Goal: Task Accomplishment & Management: Manage account settings

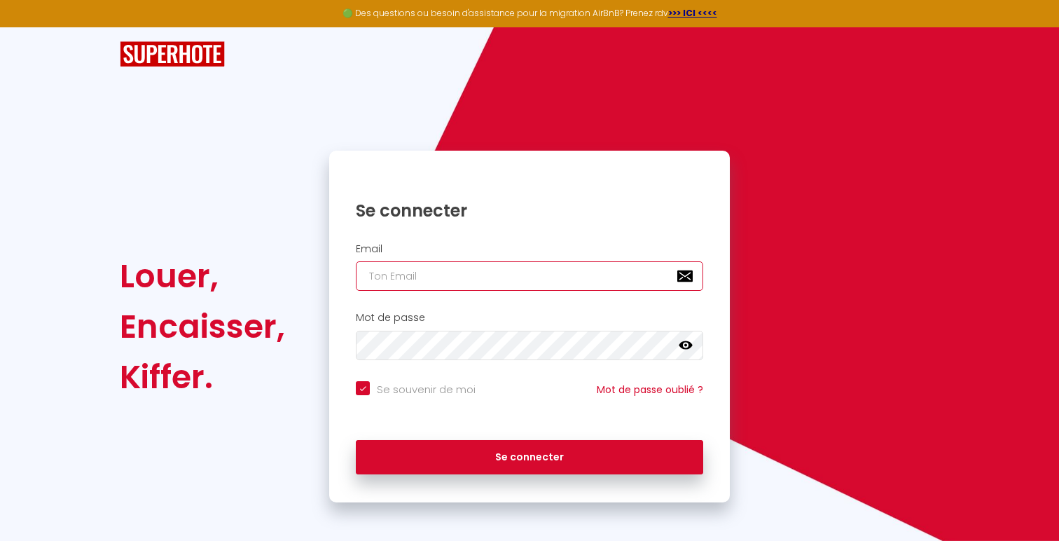
click at [445, 278] on input "email" at bounding box center [529, 275] width 347 height 29
type input "[EMAIL_ADDRESS][DOMAIN_NAME]"
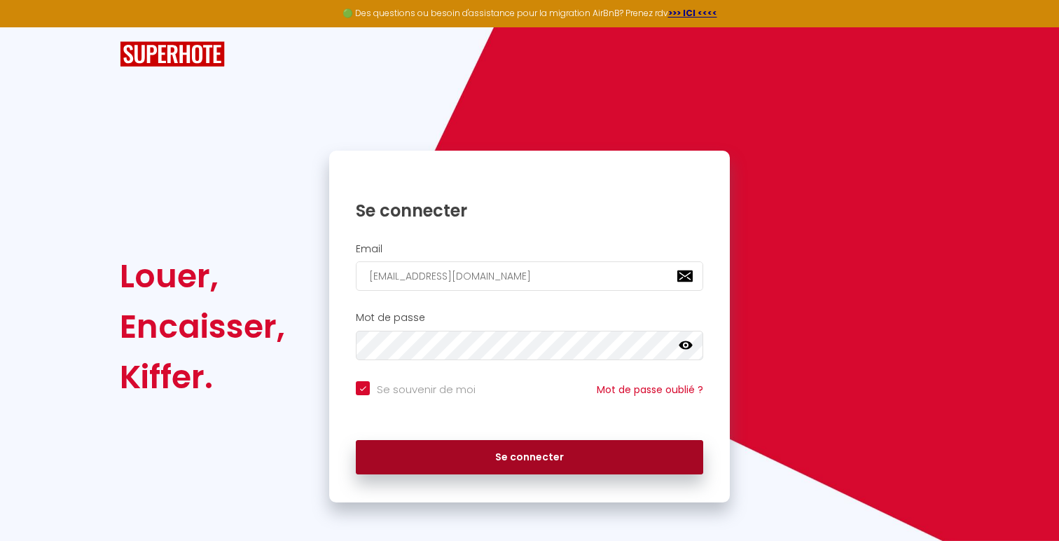
click at [422, 455] on button "Se connecter" at bounding box center [529, 457] width 347 height 35
checkbox input "true"
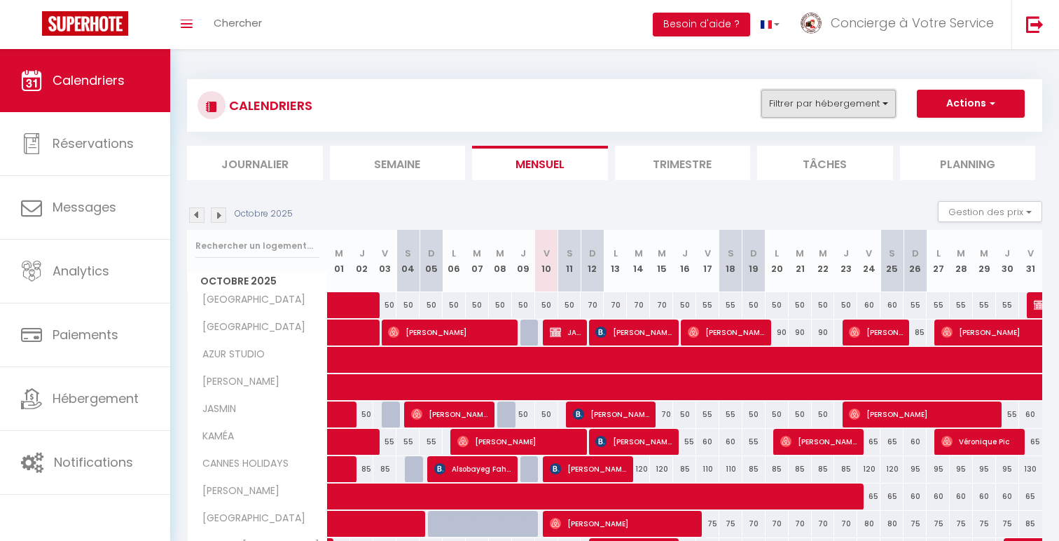
click at [811, 97] on button "Filtrer par hébergement" at bounding box center [828, 104] width 134 height 28
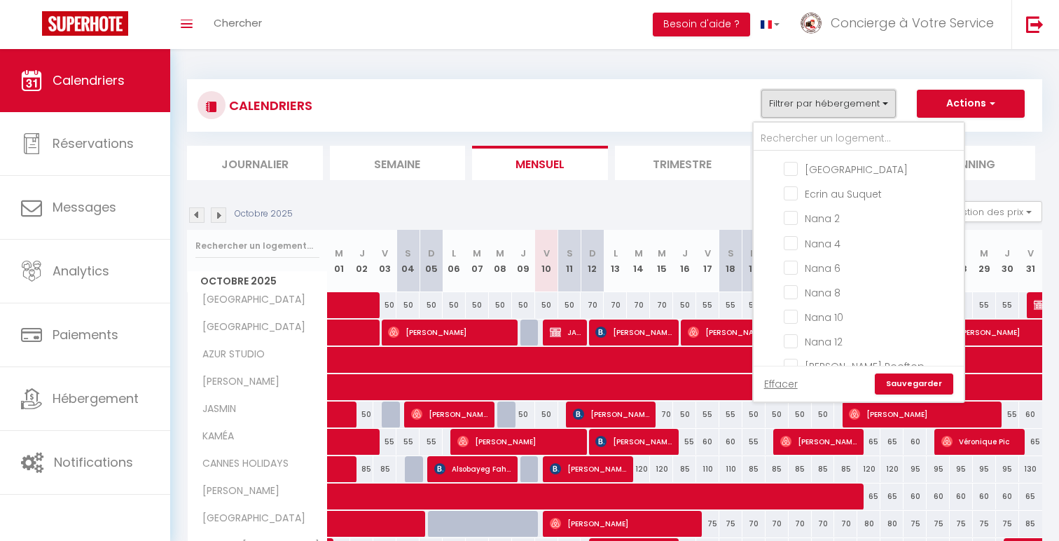
scroll to position [568, 0]
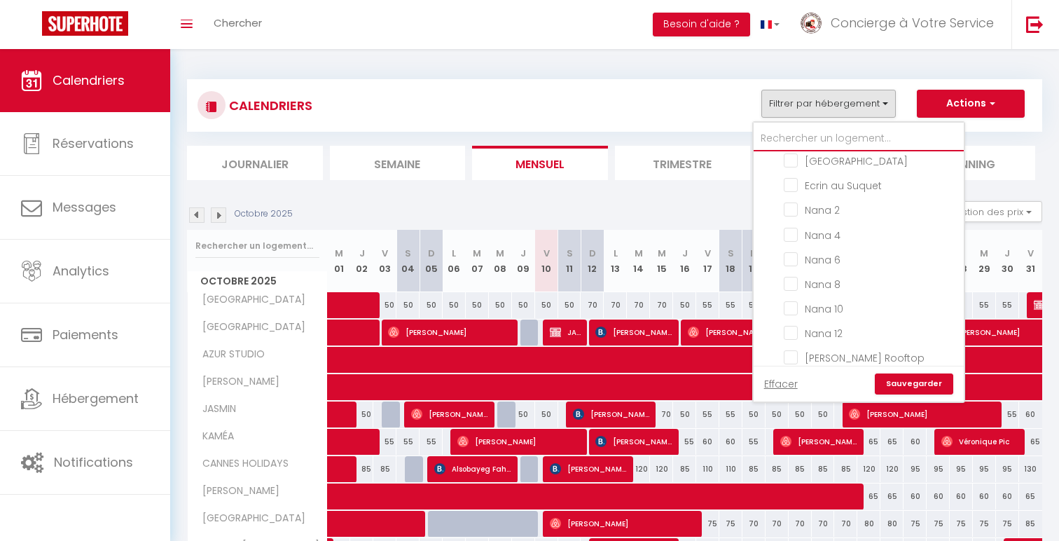
click at [821, 135] on input "text" at bounding box center [858, 138] width 210 height 25
type input "d"
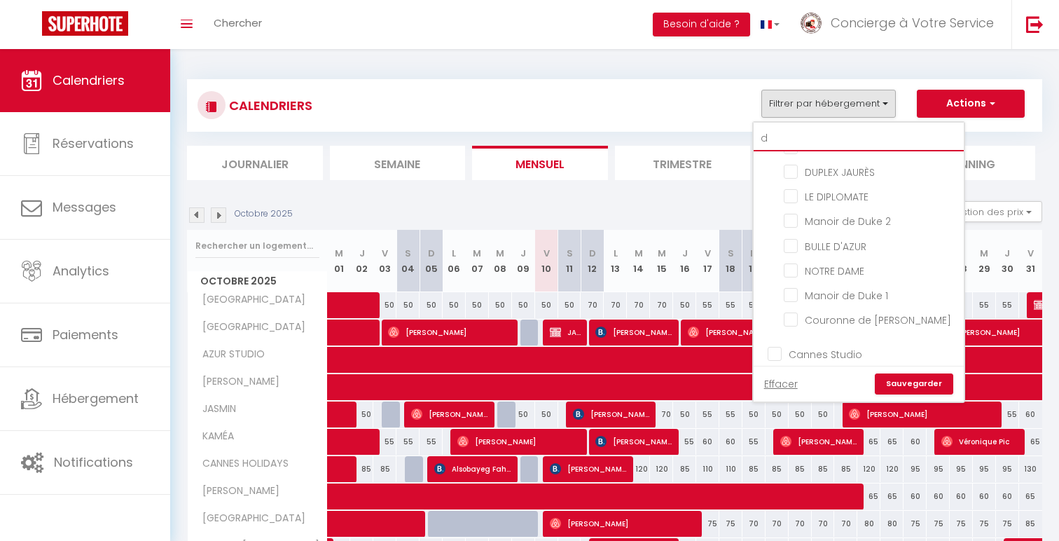
checkbox input "false"
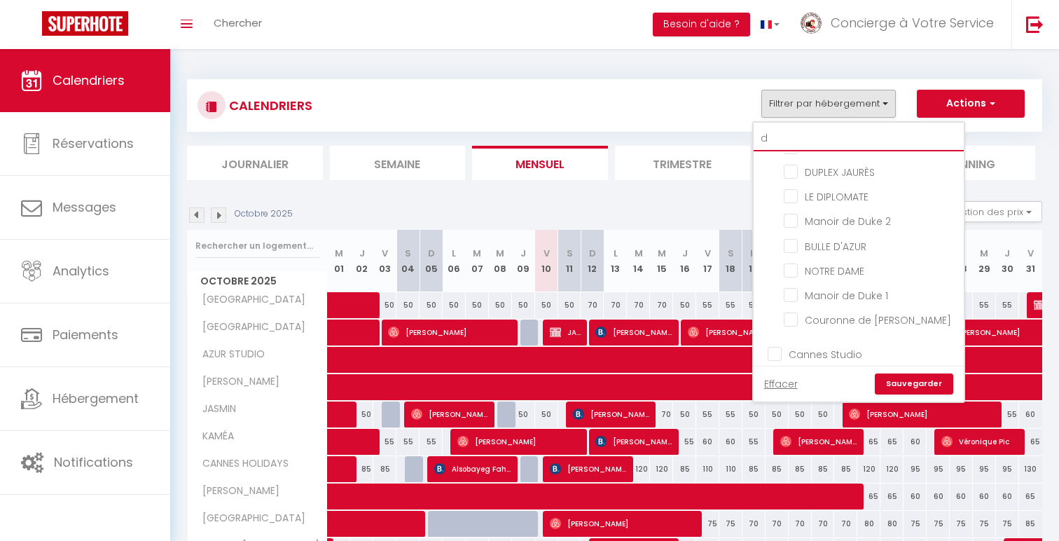
checkbox input "false"
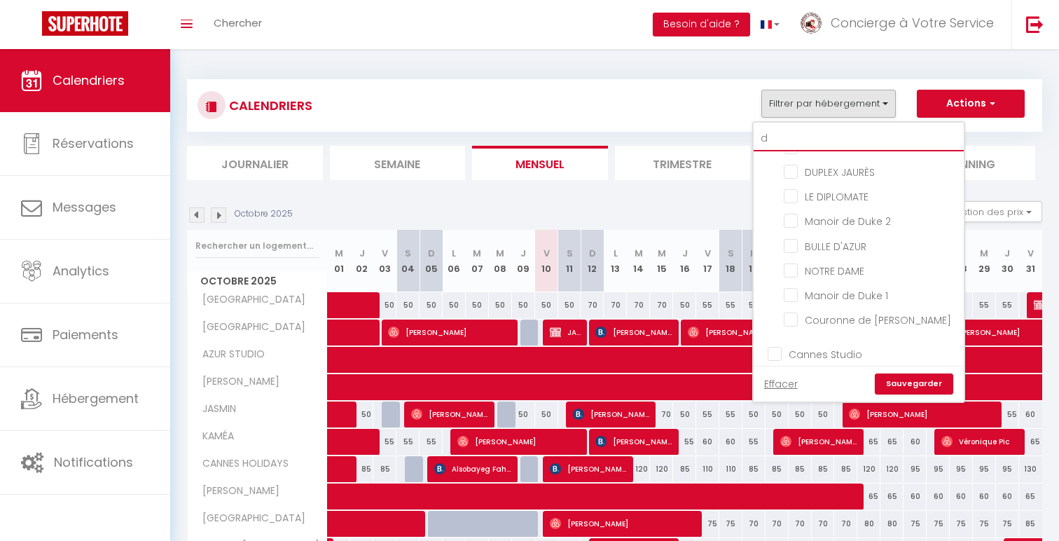
checkbox input "false"
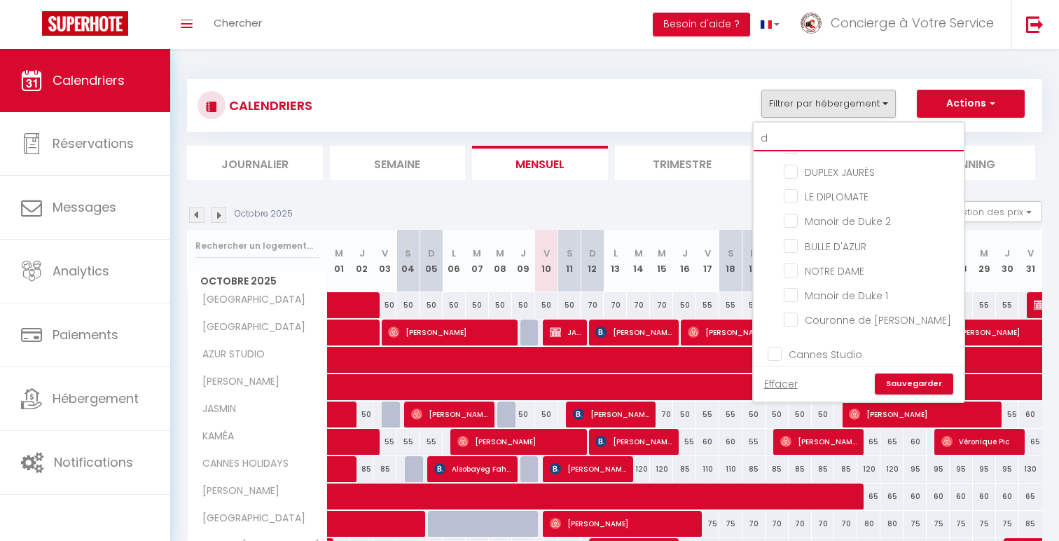
checkbox input "false"
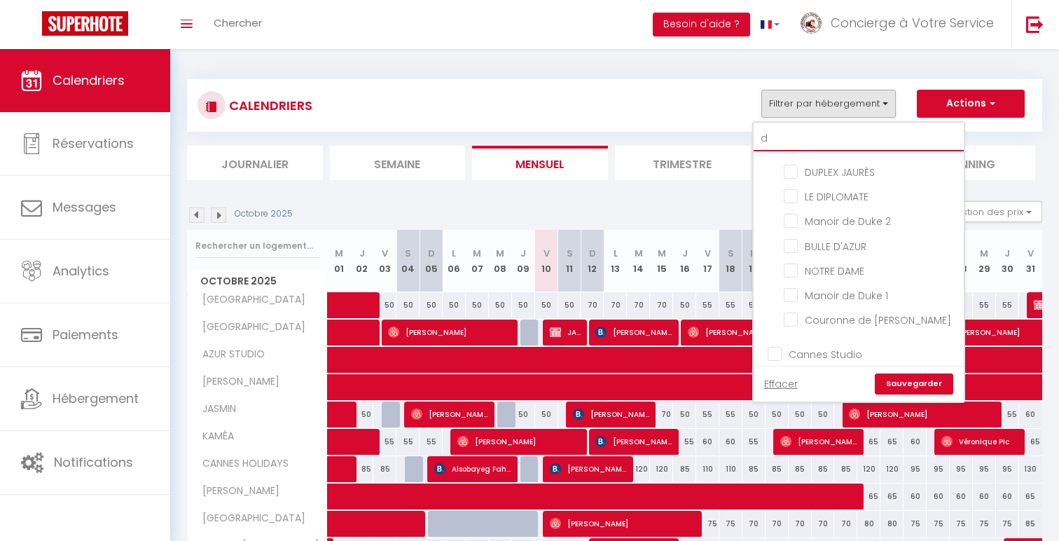
checkbox input "false"
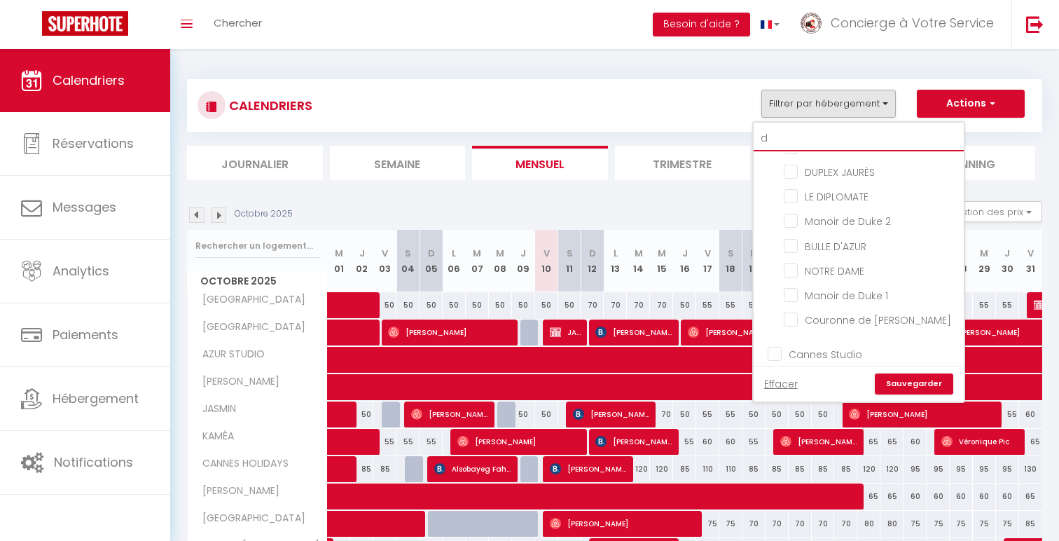
checkbox input "false"
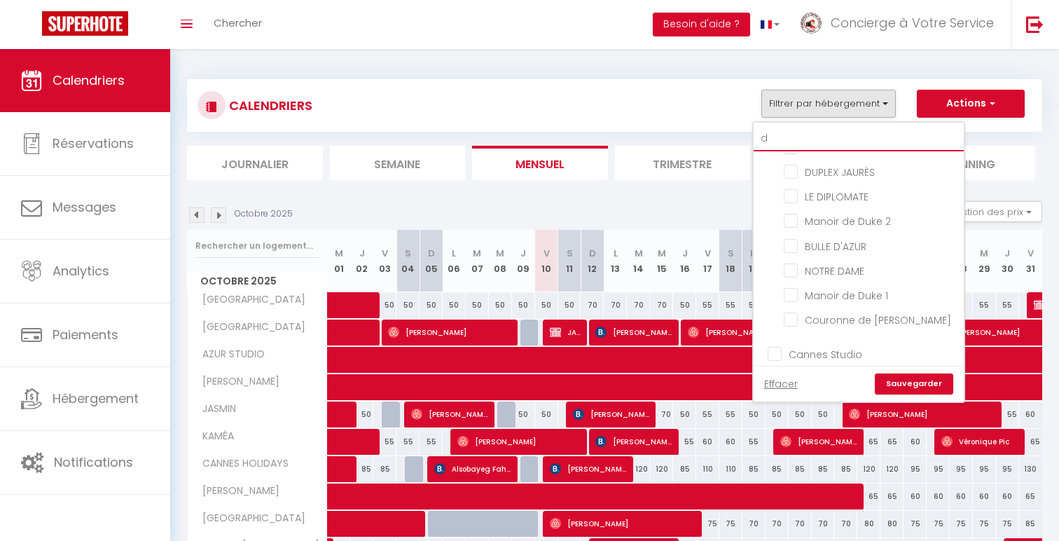
checkbox input "false"
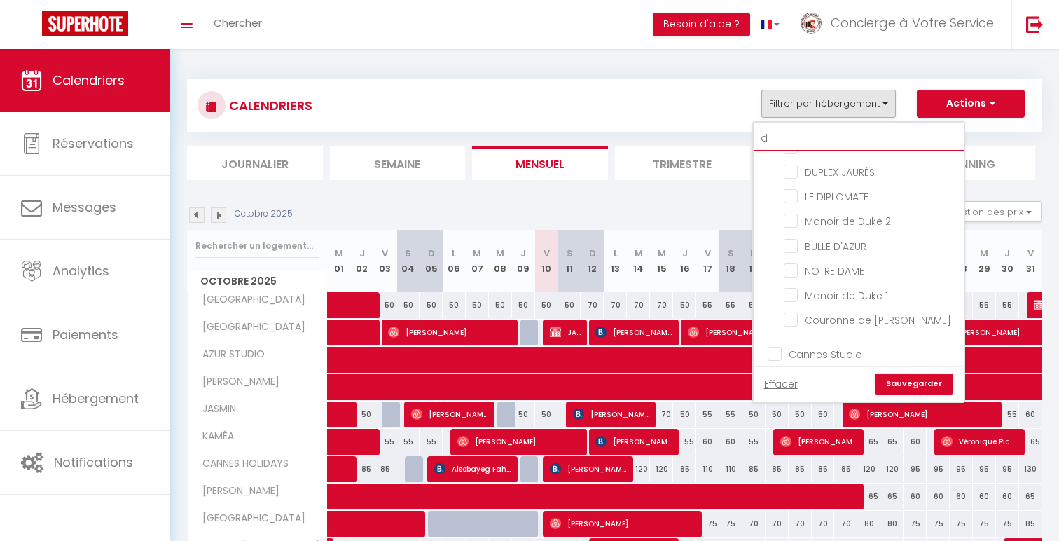
checkbox input "false"
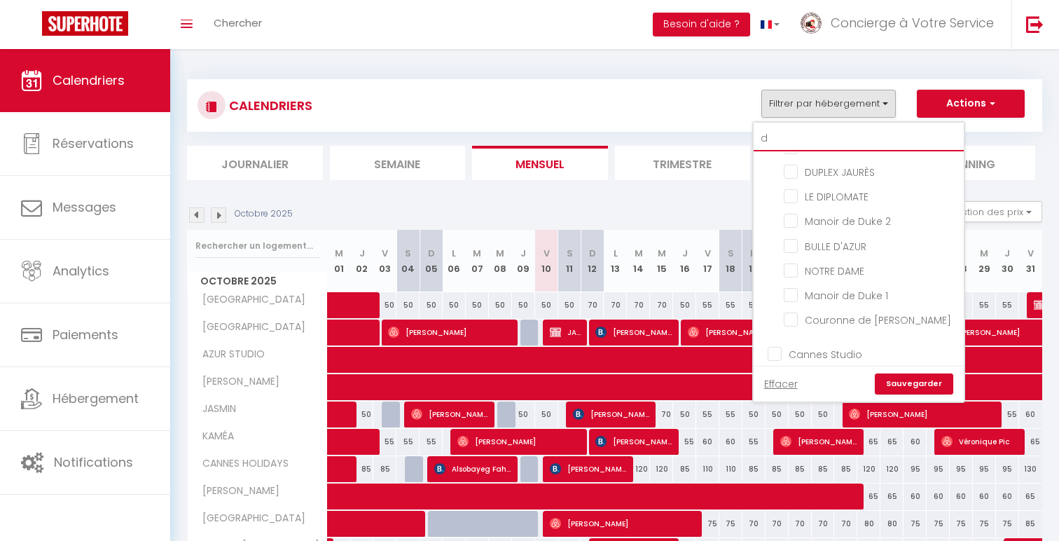
checkbox input "false"
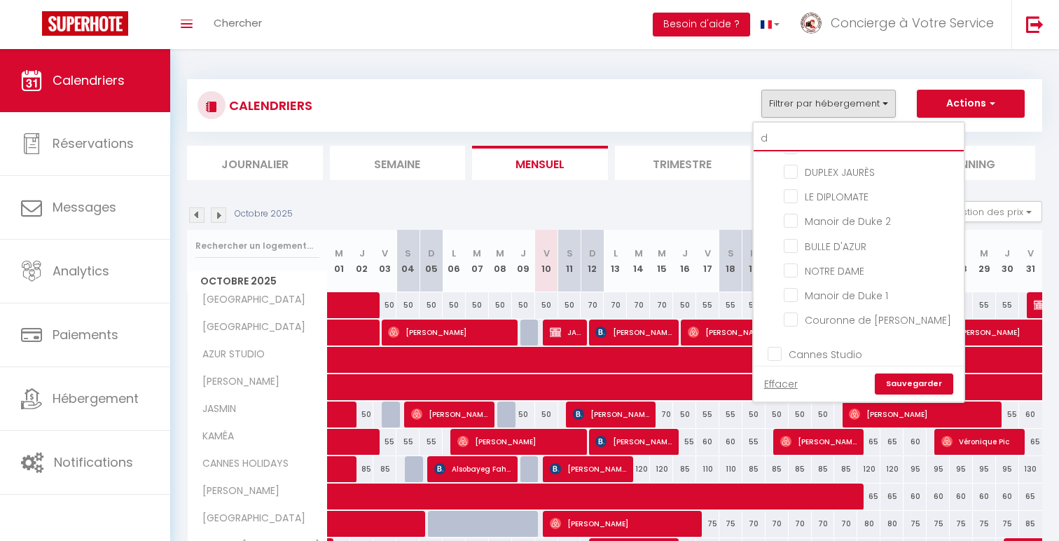
checkbox input "false"
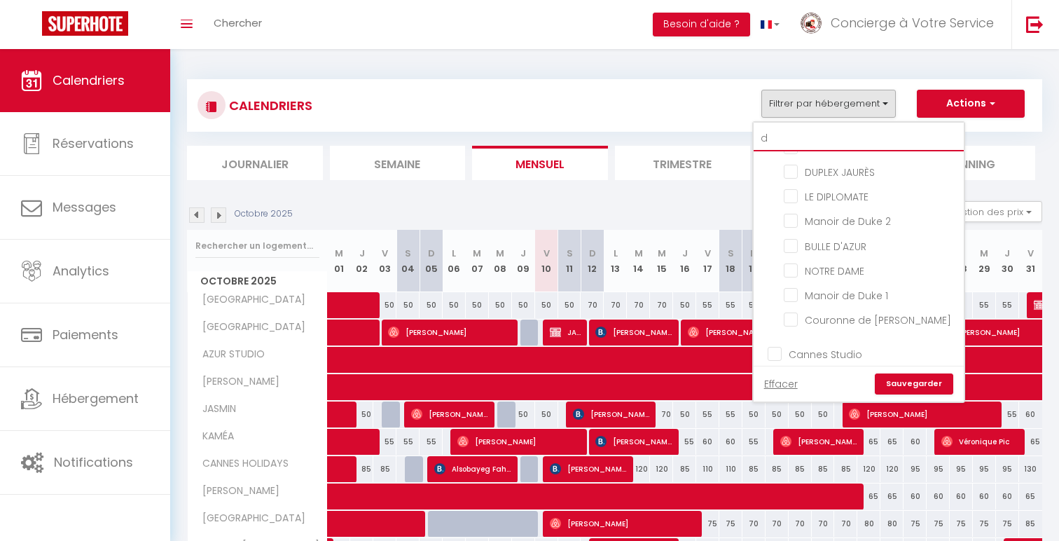
checkbox input "false"
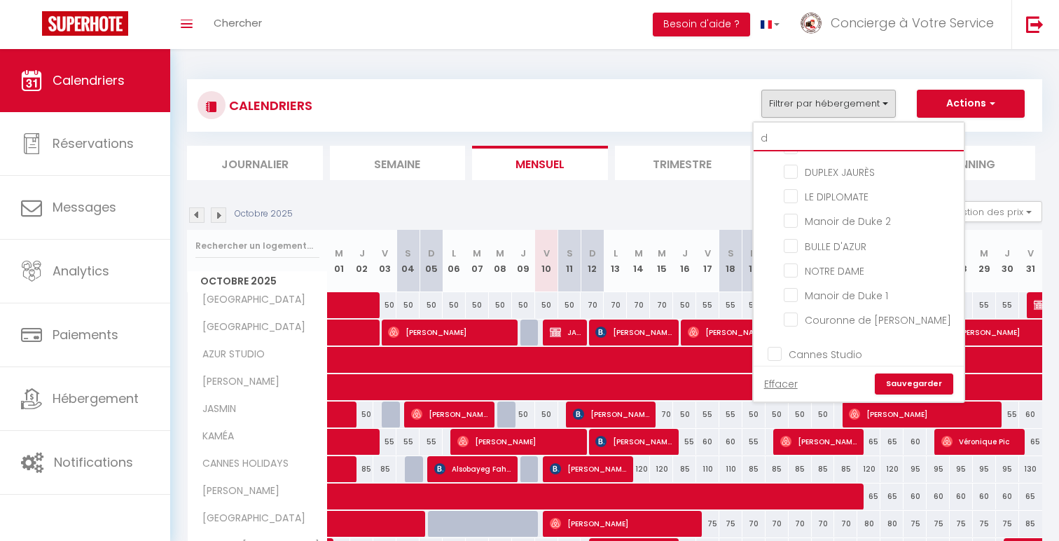
checkbox input "false"
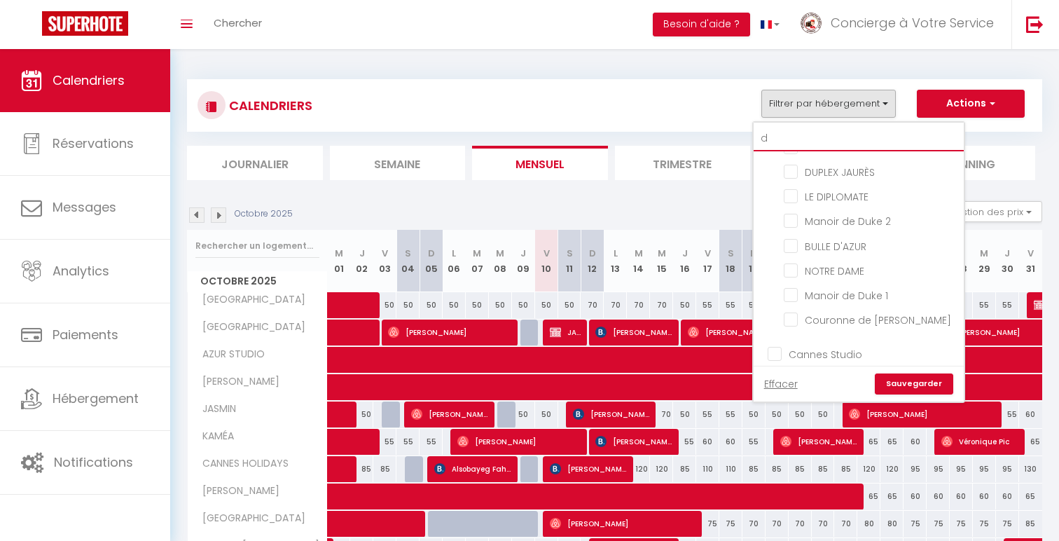
checkbox input "false"
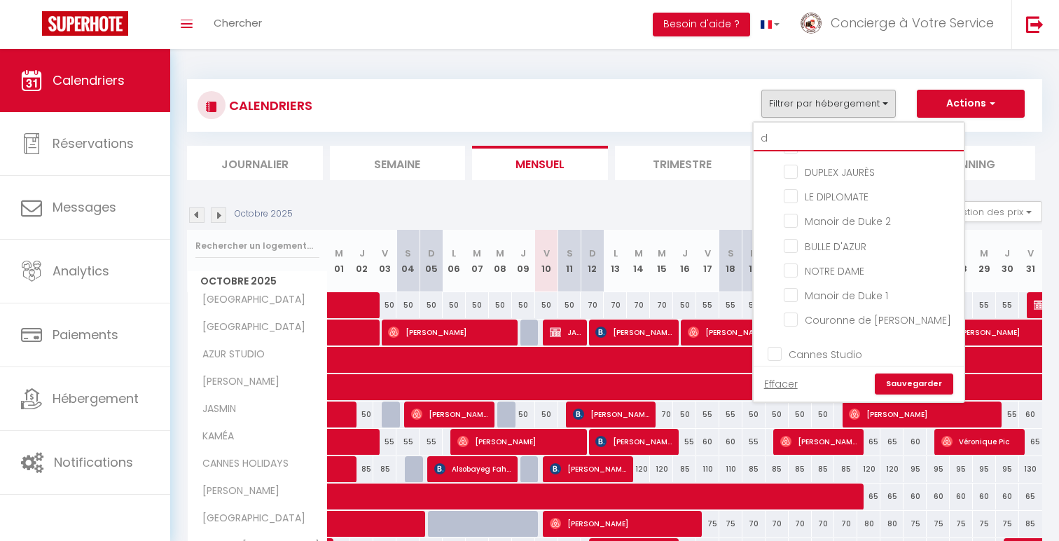
checkbox input "false"
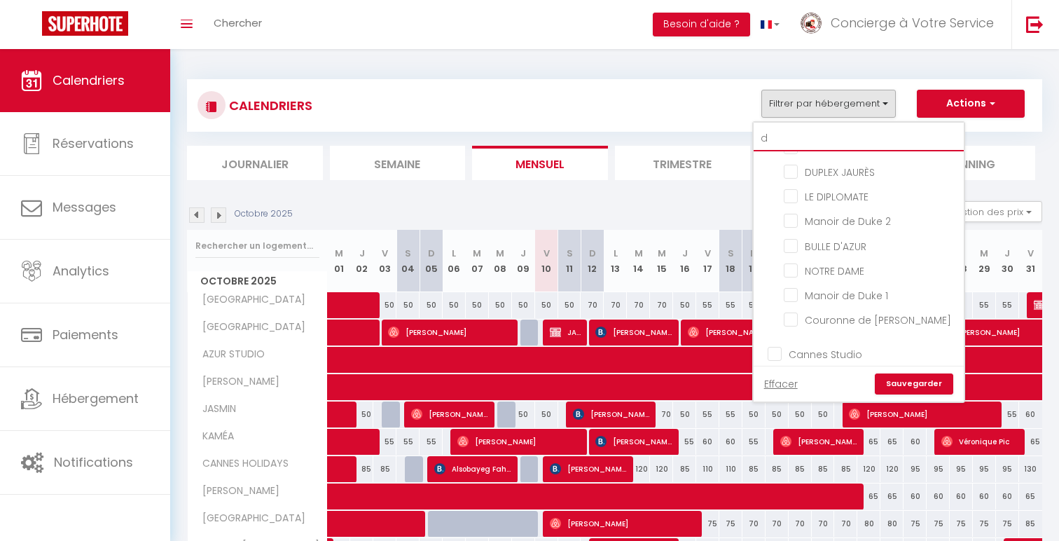
checkbox input "false"
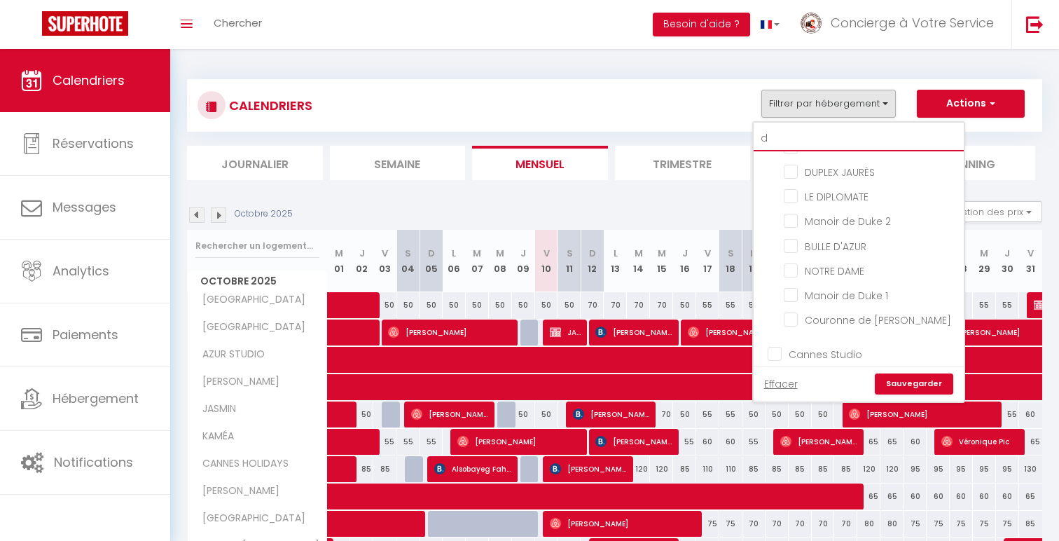
checkbox input "false"
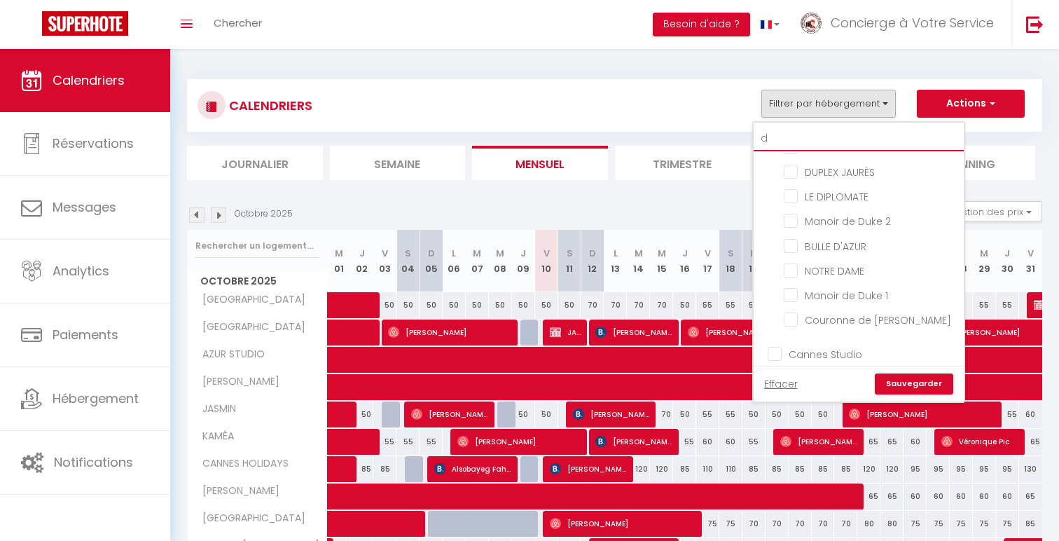
checkbox input "false"
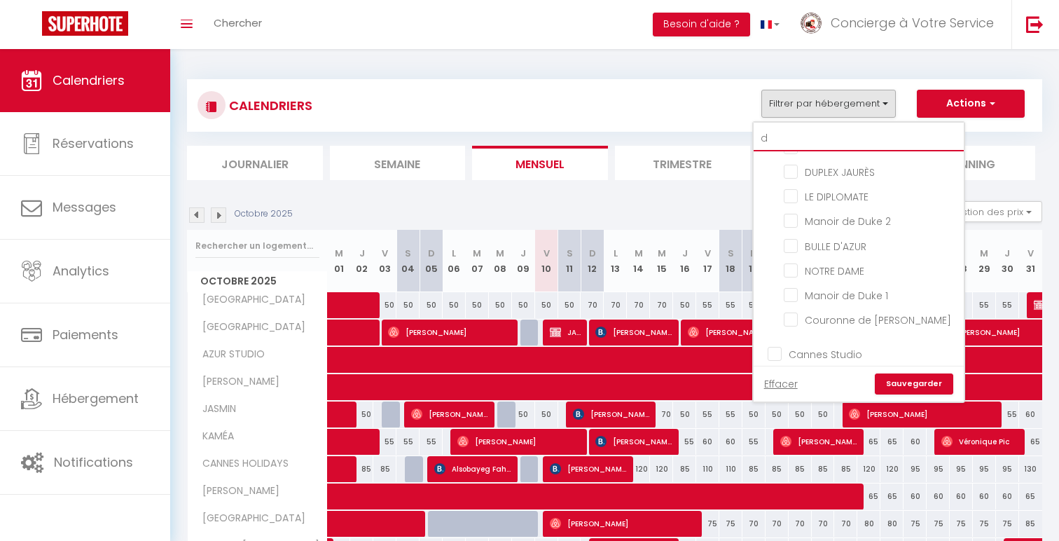
checkbox input "false"
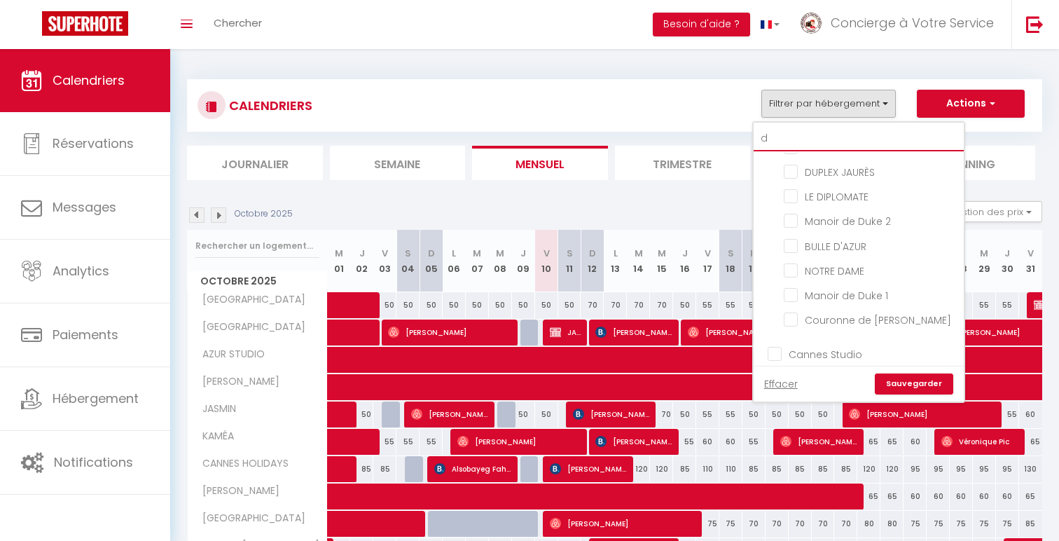
checkbox input "false"
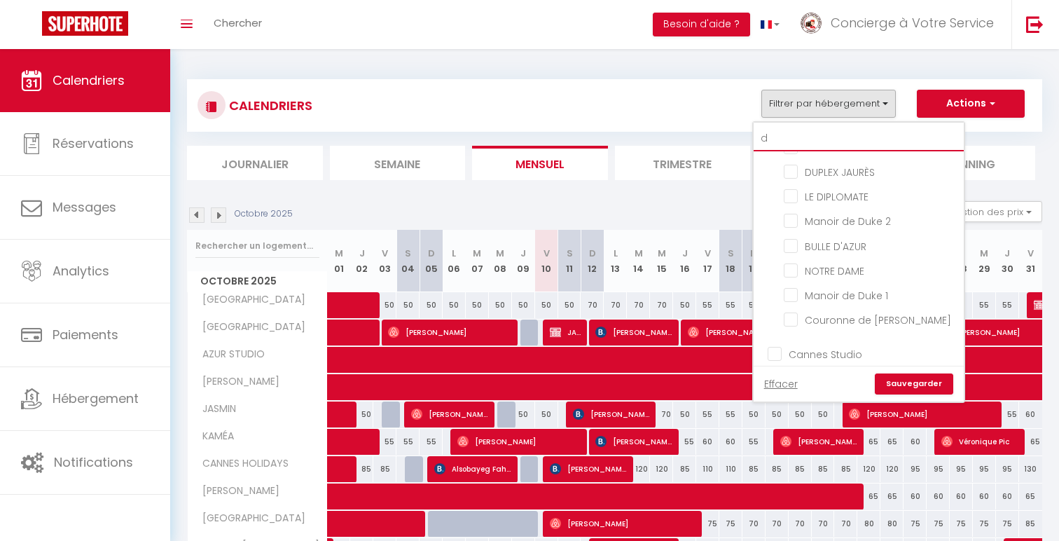
checkbox input "false"
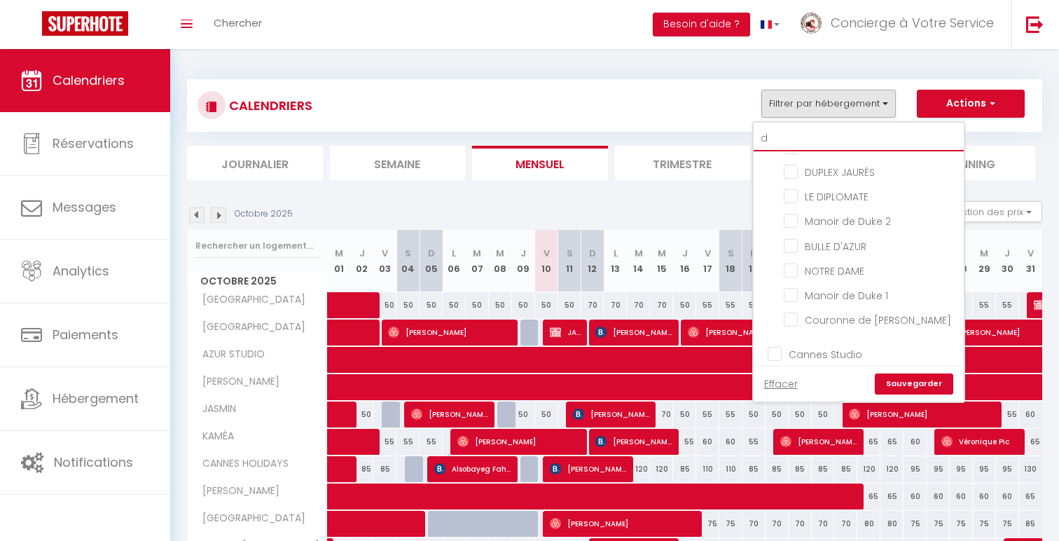
checkbox input "false"
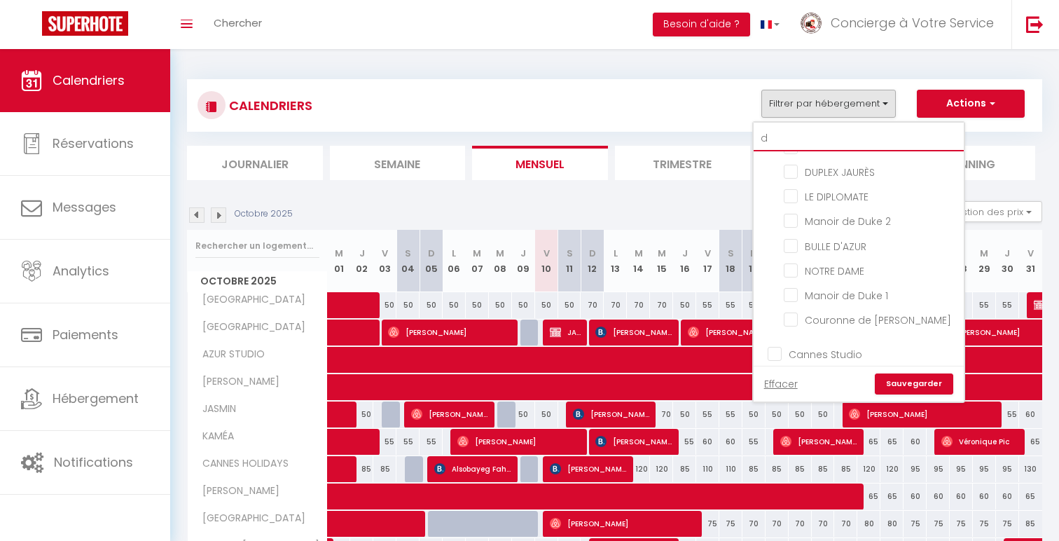
checkbox input "false"
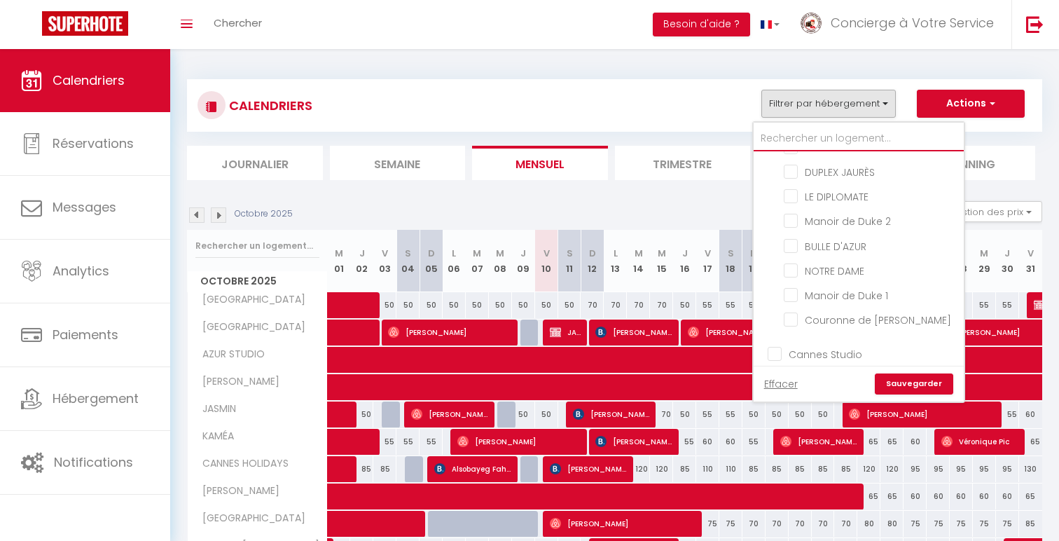
checkbox input "false"
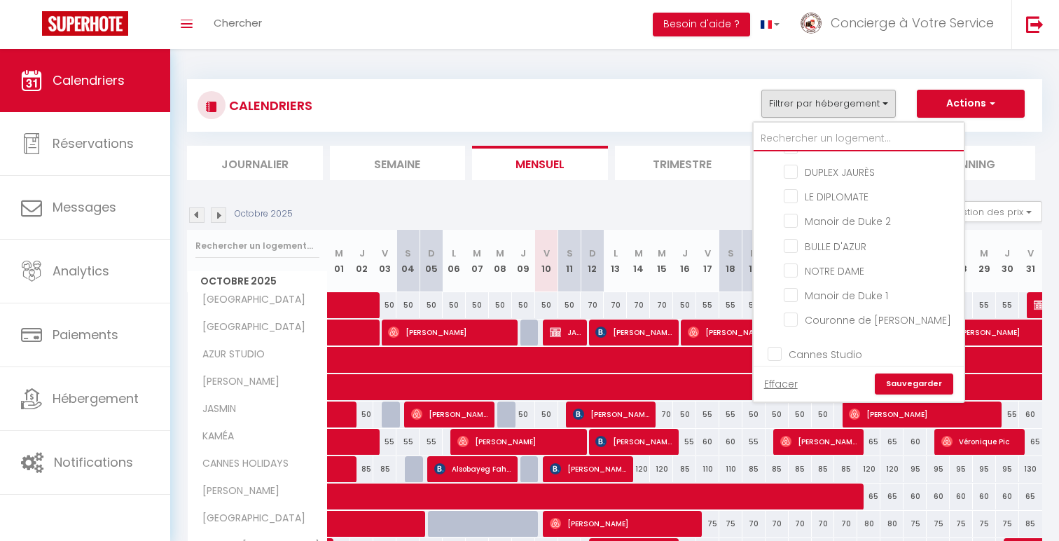
checkbox input "false"
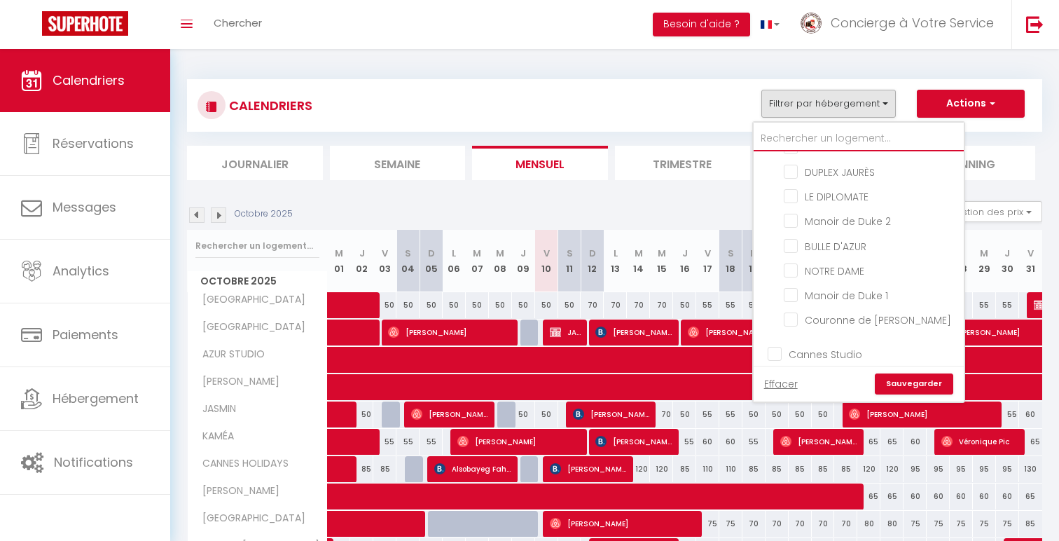
checkbox input "false"
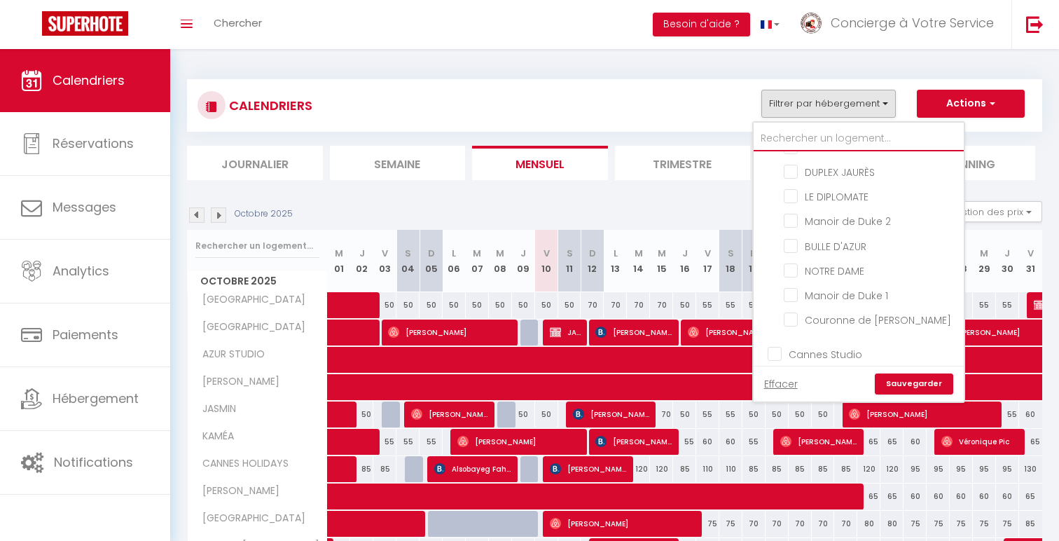
checkbox input "false"
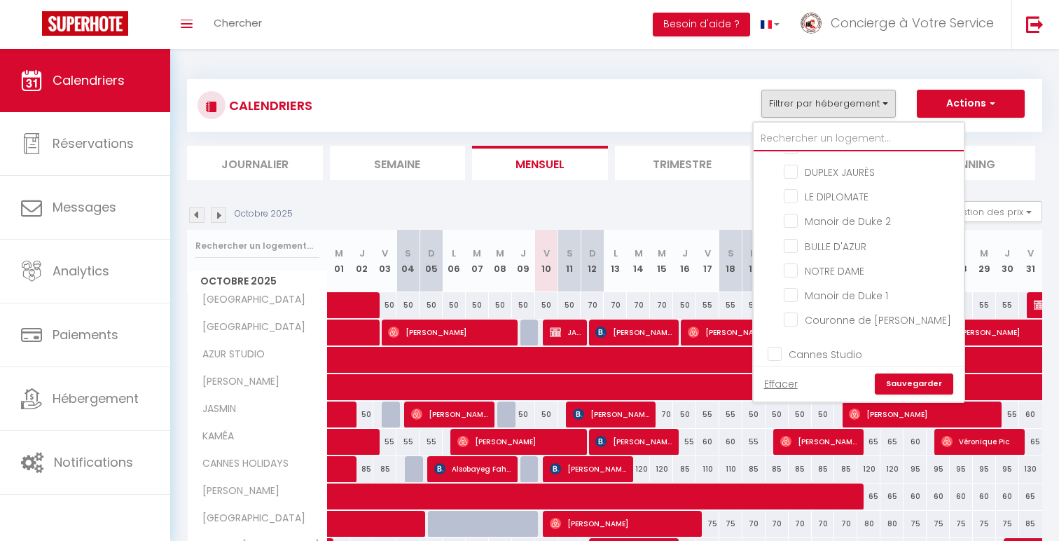
checkbox input "false"
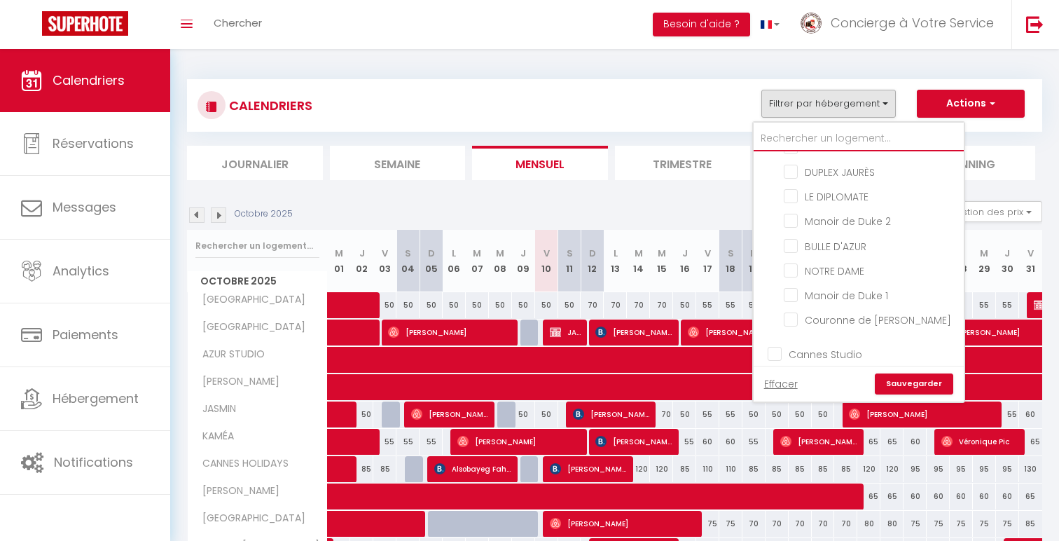
checkbox input "false"
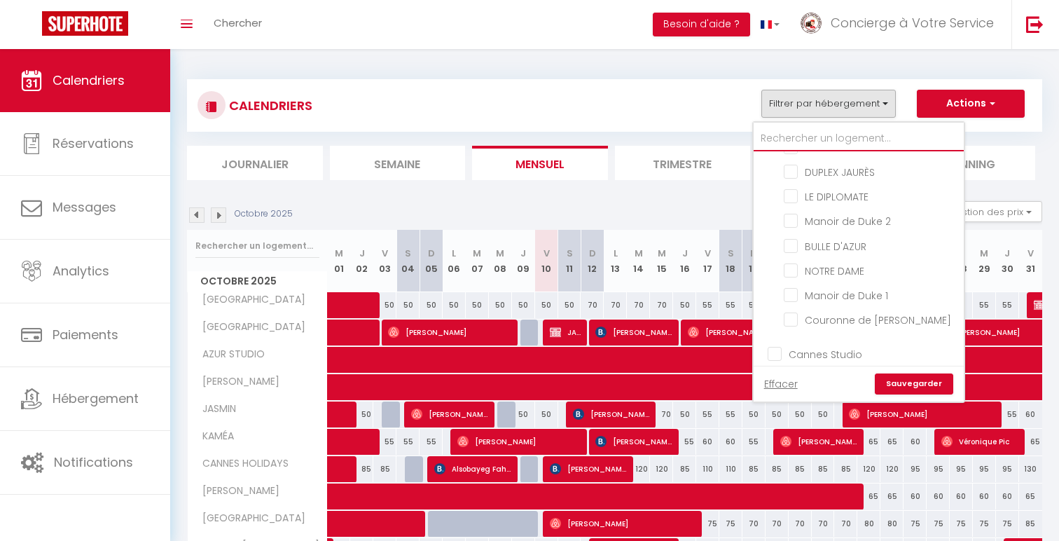
checkbox input "false"
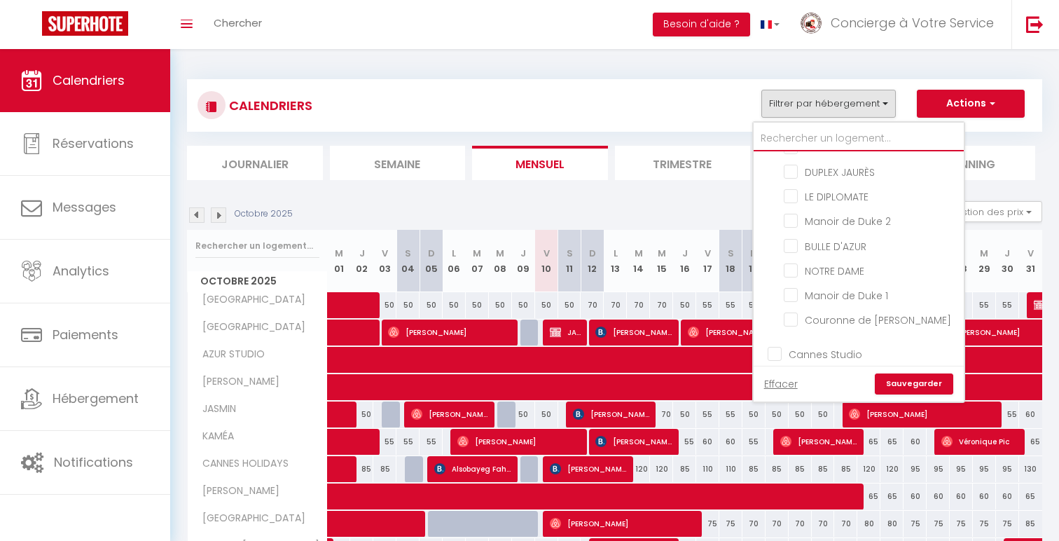
checkbox input "false"
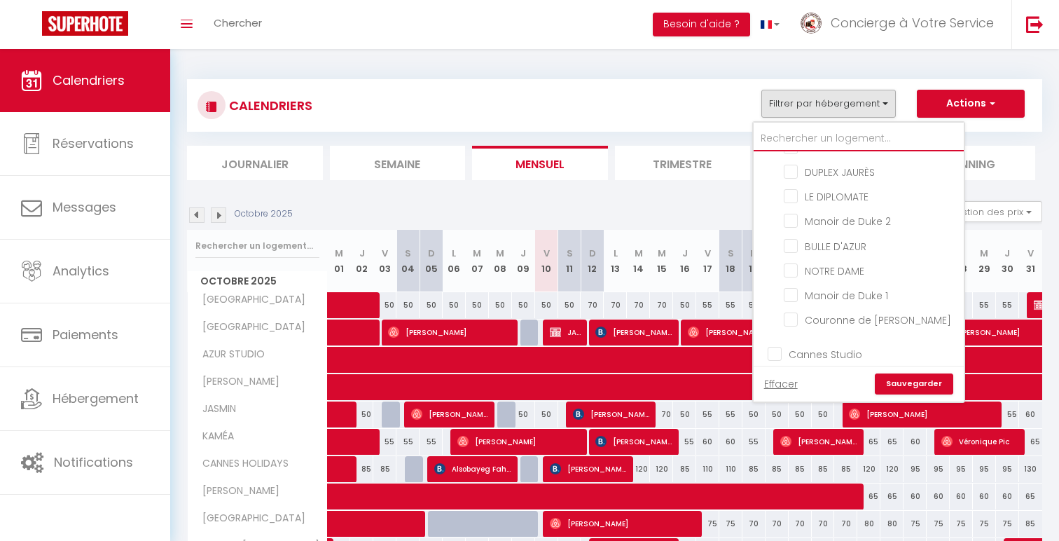
checkbox input "false"
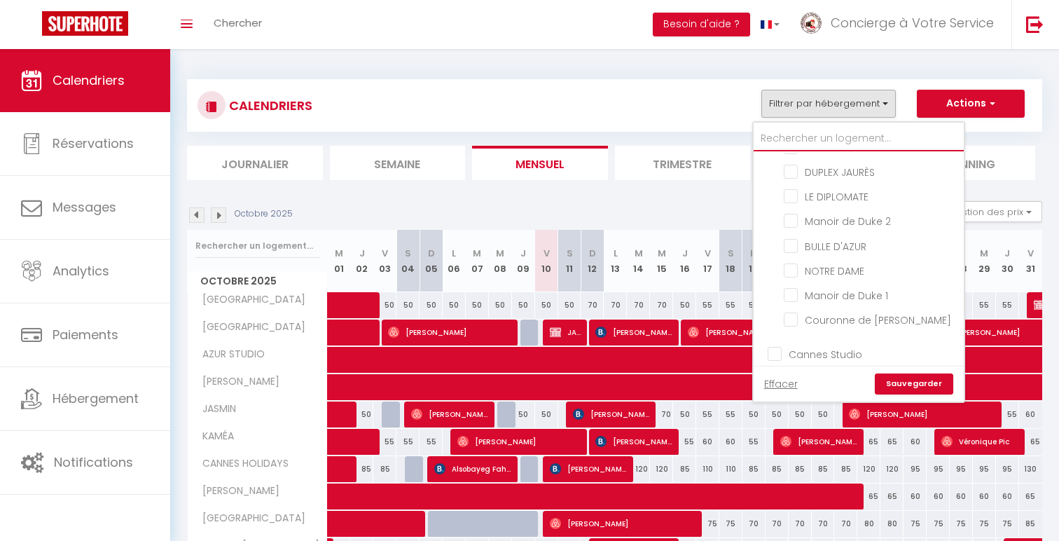
checkbox input "false"
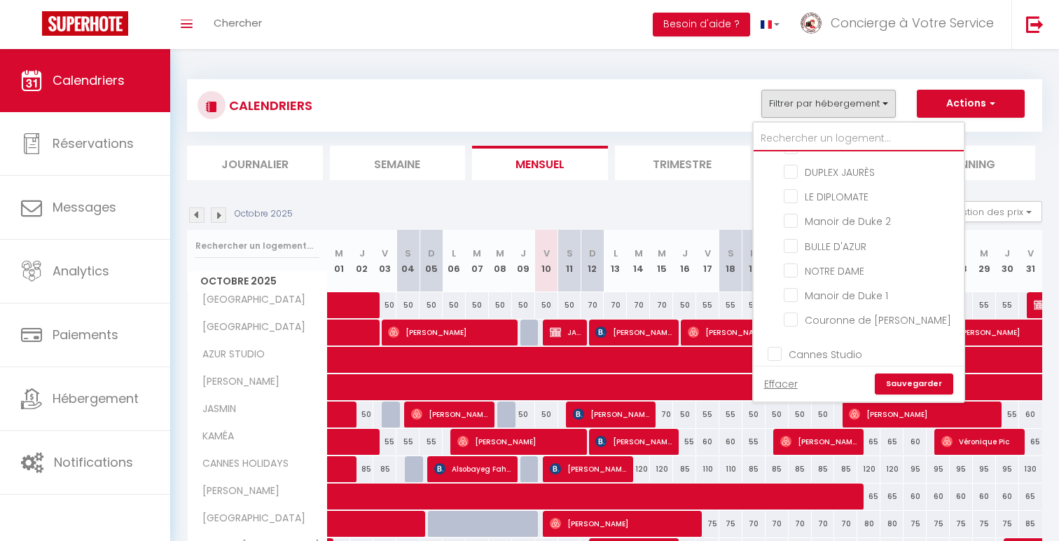
checkbox input "false"
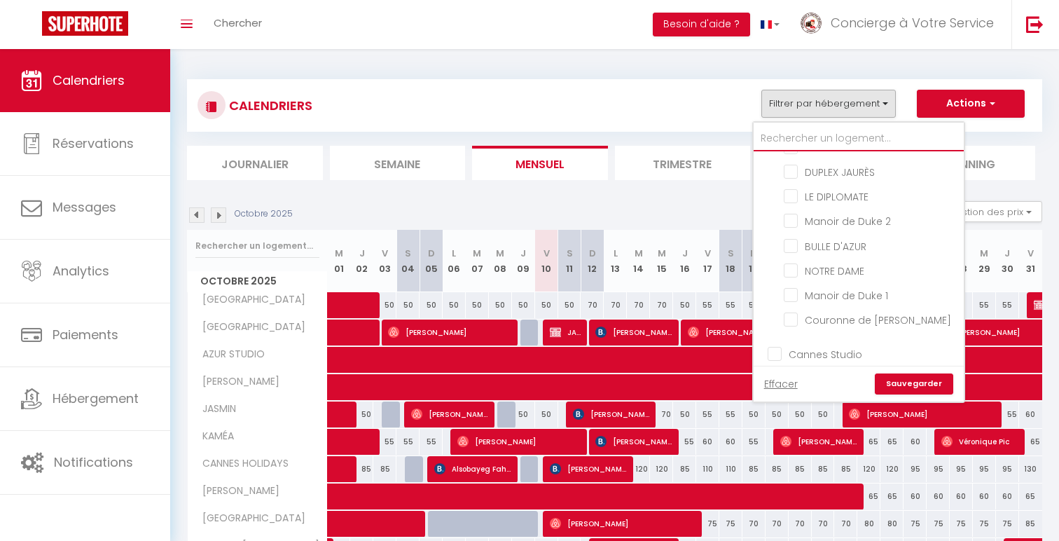
checkbox input "false"
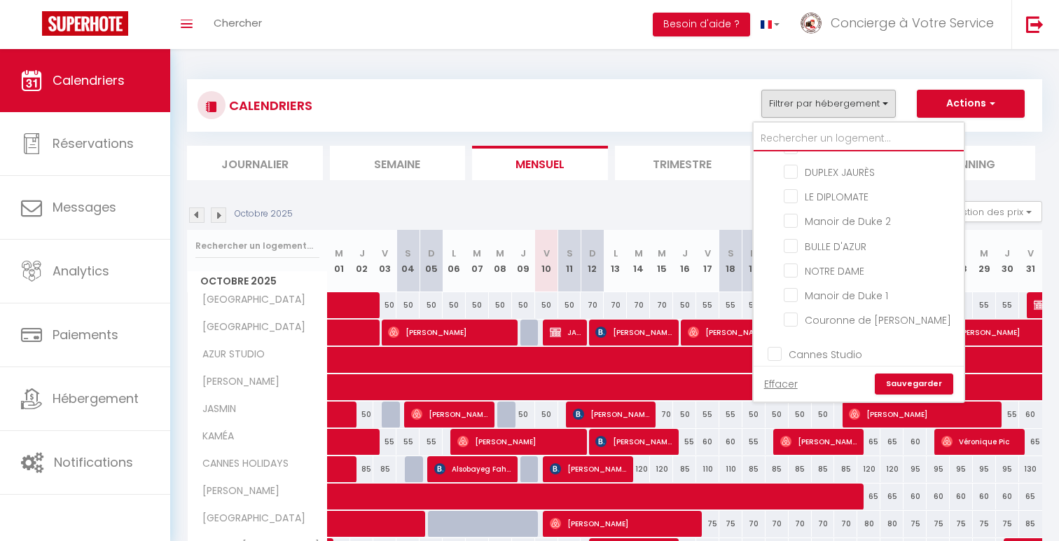
checkbox input "false"
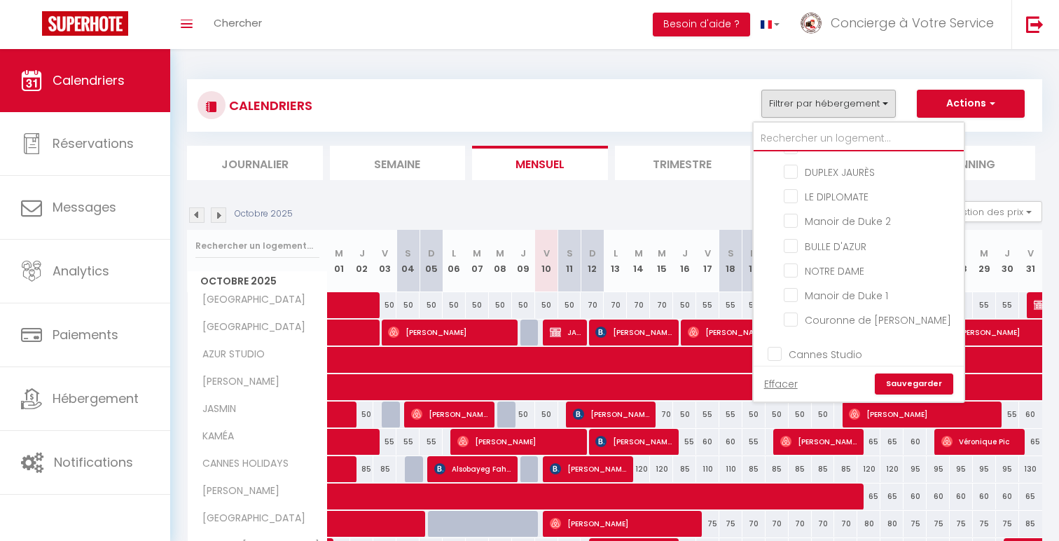
checkbox input "false"
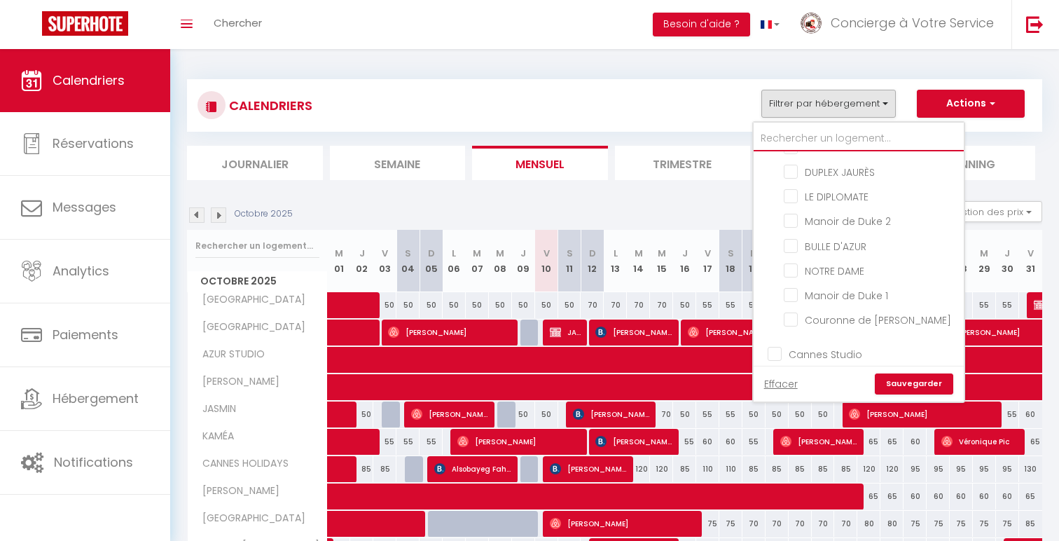
checkbox input "false"
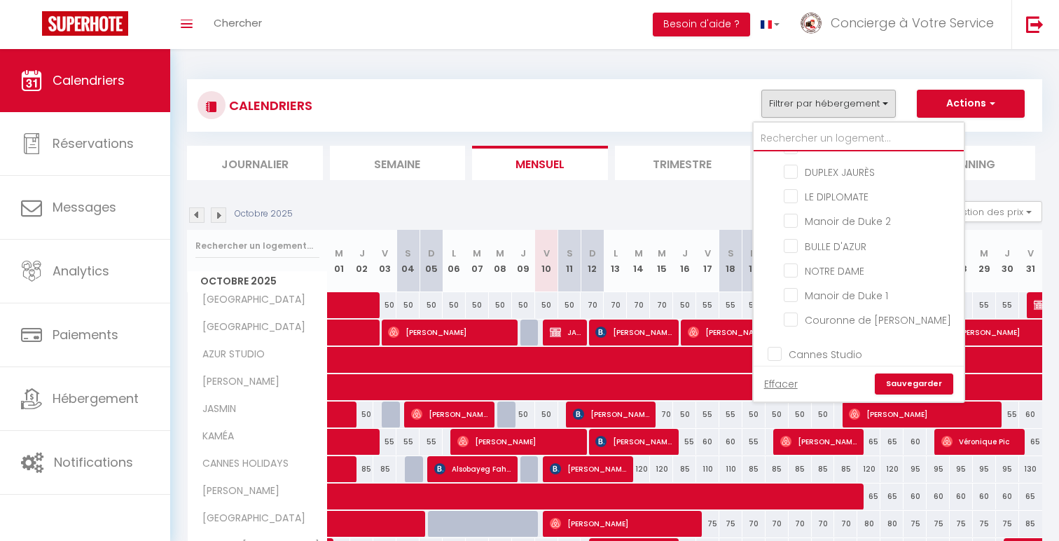
checkbox input "false"
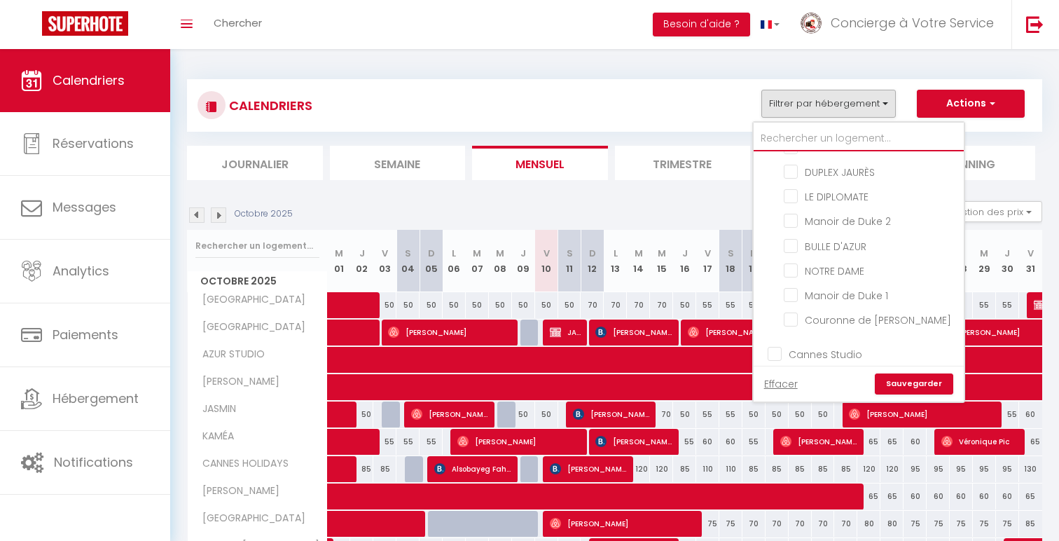
checkbox input "false"
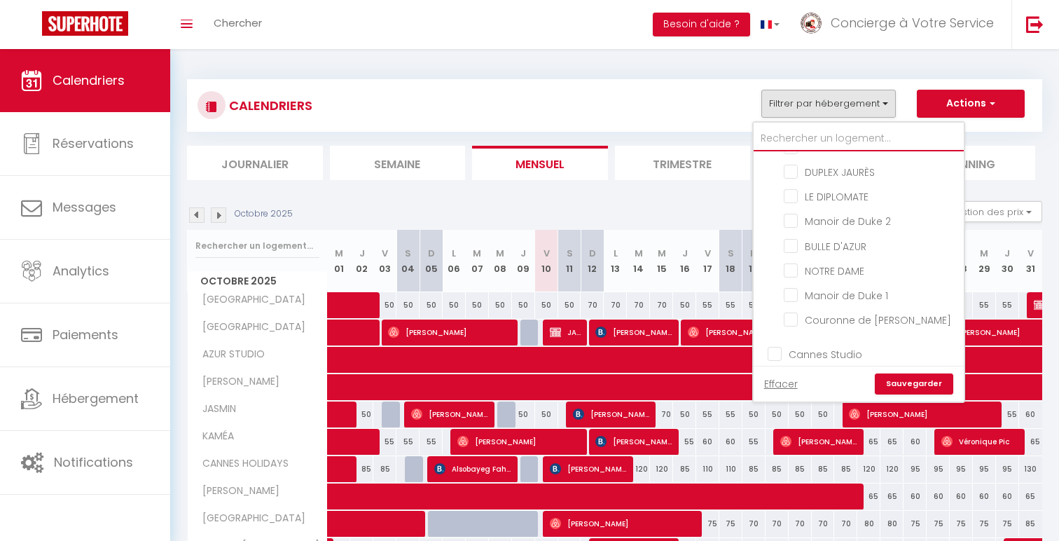
checkbox input "false"
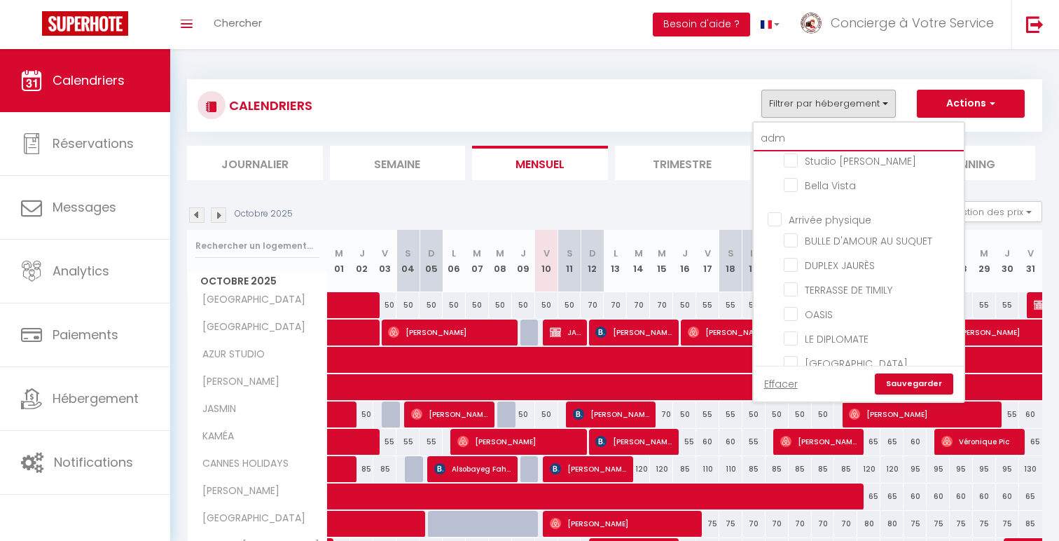
scroll to position [0, 0]
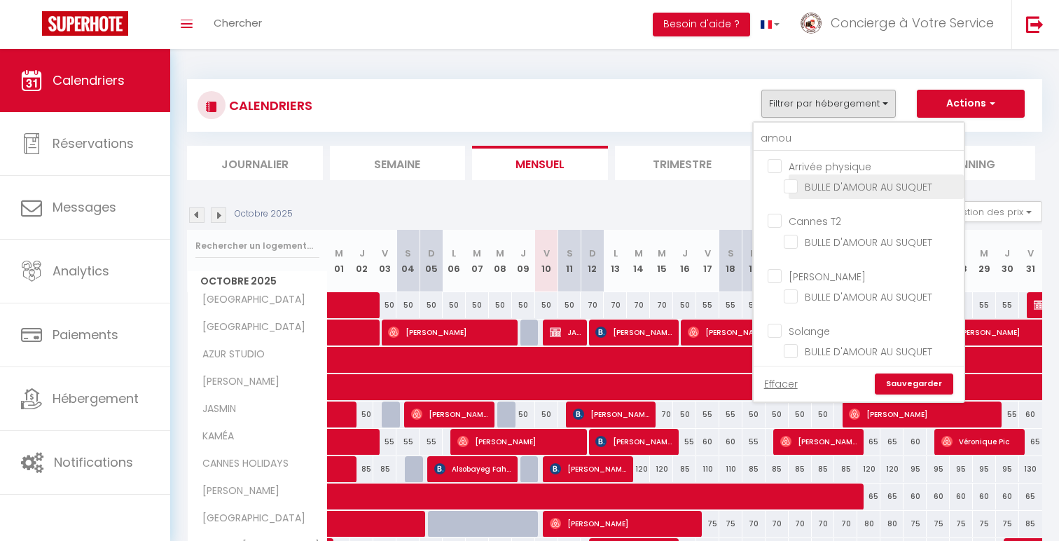
click at [880, 181] on input "BULLE D'AMOUR AU SUQUET" at bounding box center [871, 186] width 175 height 14
click at [932, 385] on link "Sauvegarder" at bounding box center [914, 383] width 78 height 21
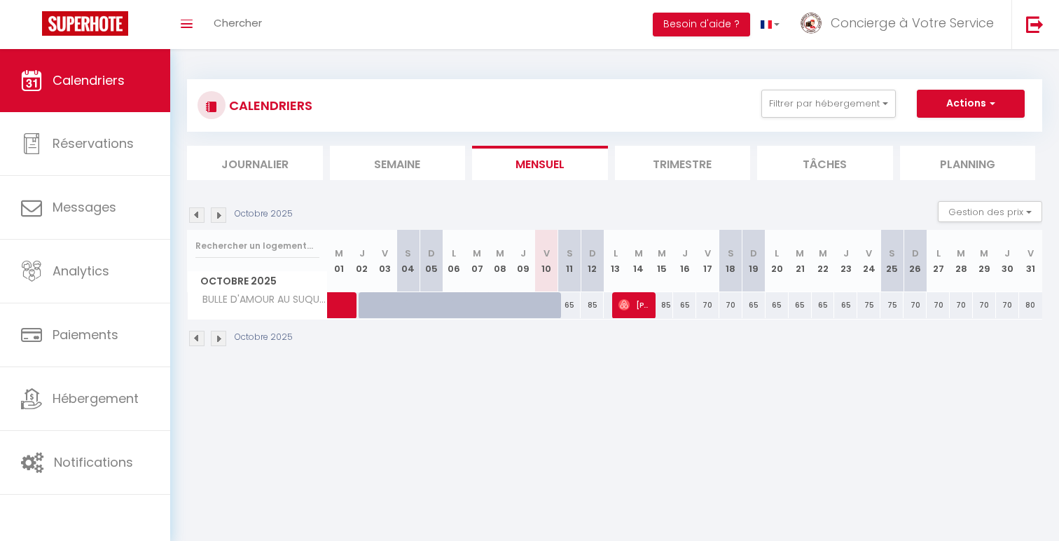
click at [214, 217] on img at bounding box center [218, 214] width 15 height 15
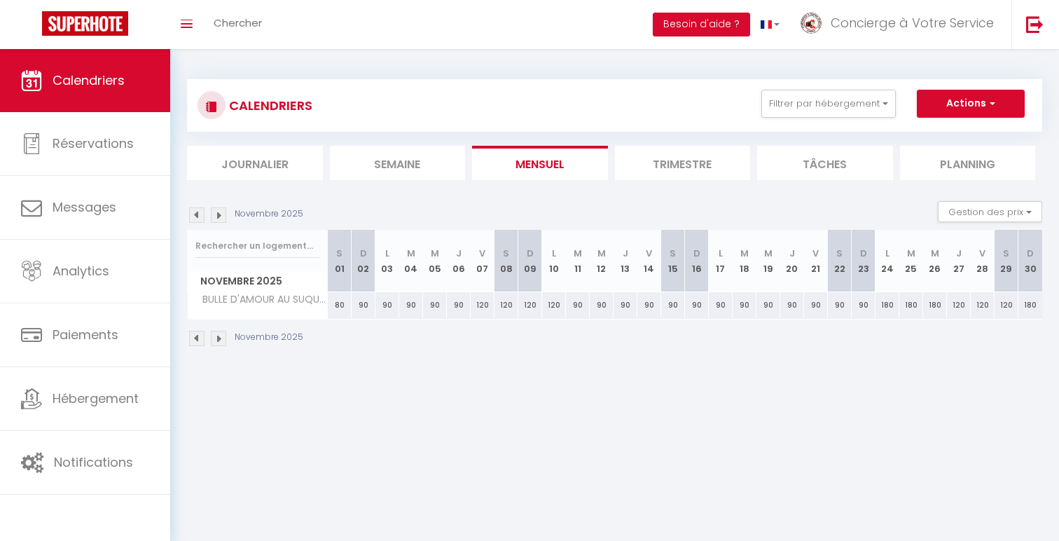
click at [214, 217] on img at bounding box center [218, 214] width 15 height 15
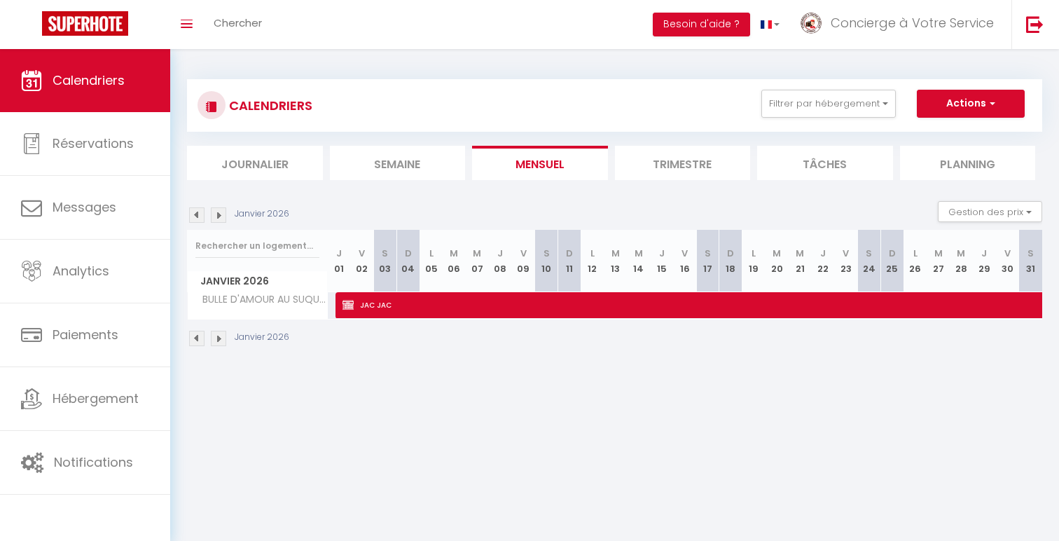
click at [214, 217] on img at bounding box center [218, 214] width 15 height 15
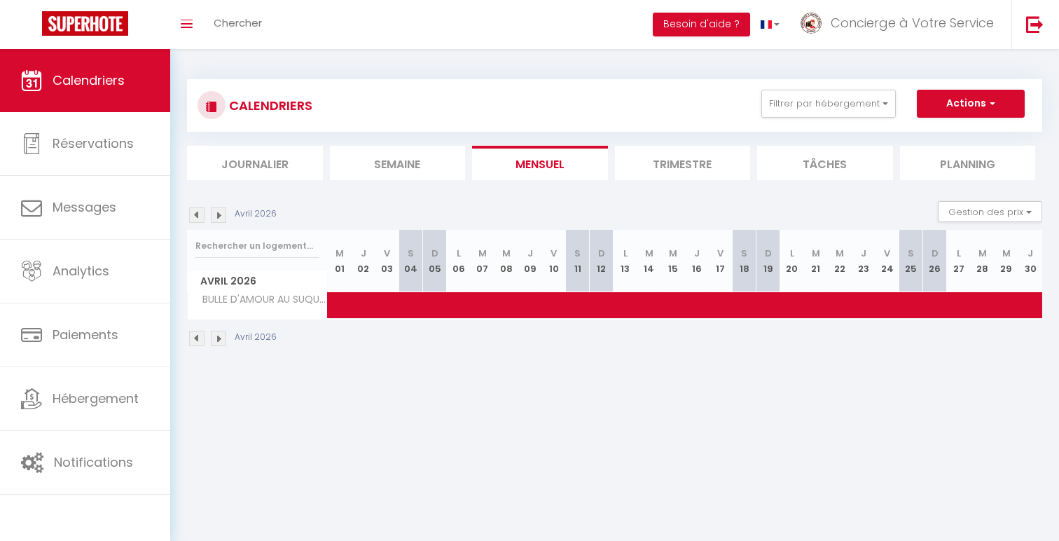
click at [214, 217] on img at bounding box center [218, 214] width 15 height 15
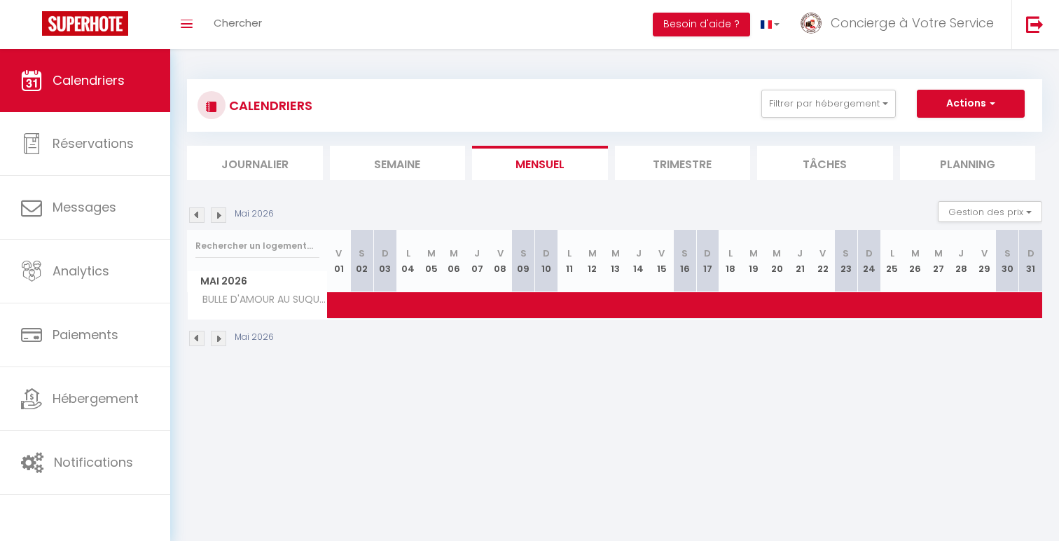
click at [214, 217] on img at bounding box center [218, 214] width 15 height 15
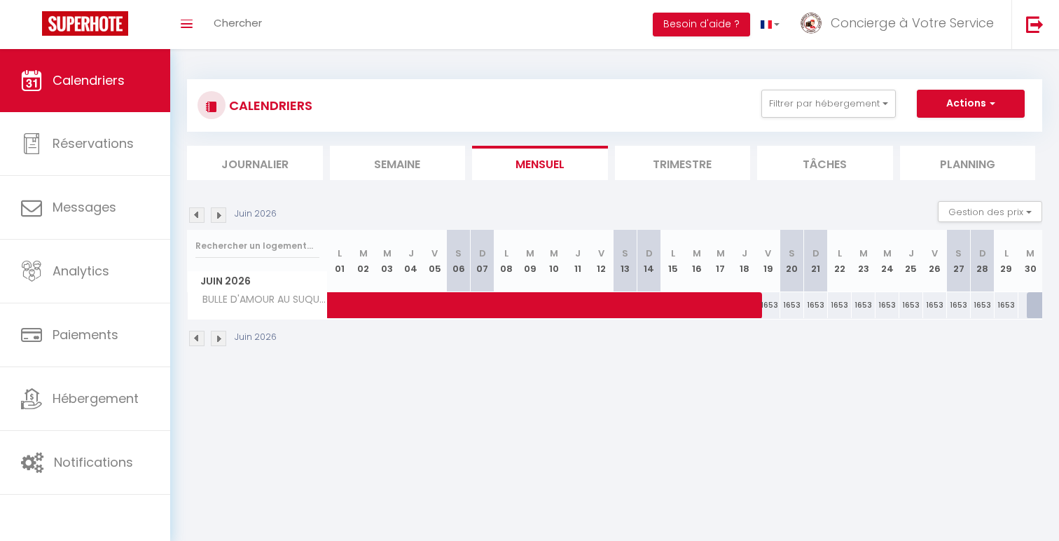
click at [214, 217] on img at bounding box center [218, 214] width 15 height 15
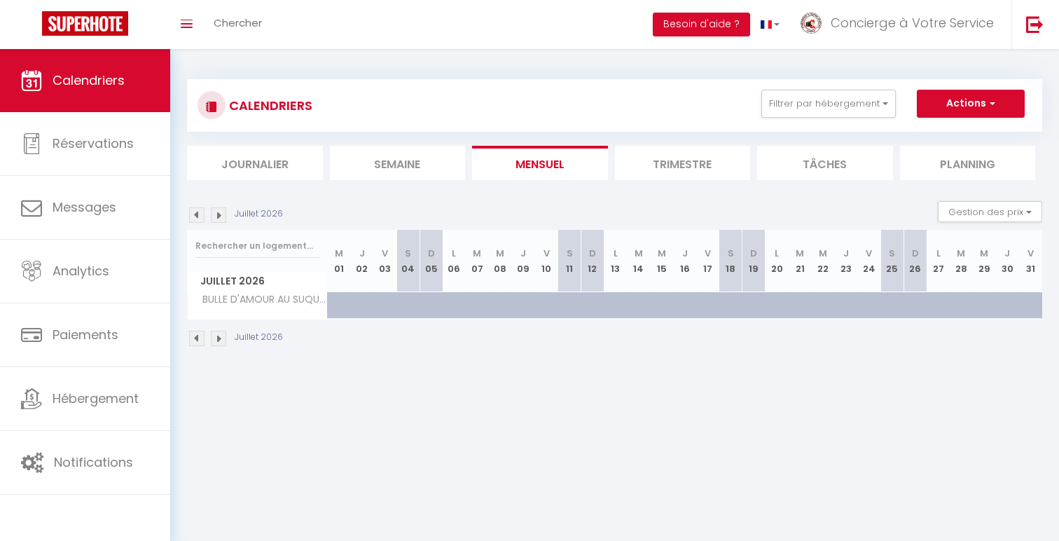
click at [187, 218] on div "Juillet 2026" at bounding box center [237, 214] width 100 height 15
click at [201, 215] on img at bounding box center [196, 214] width 15 height 15
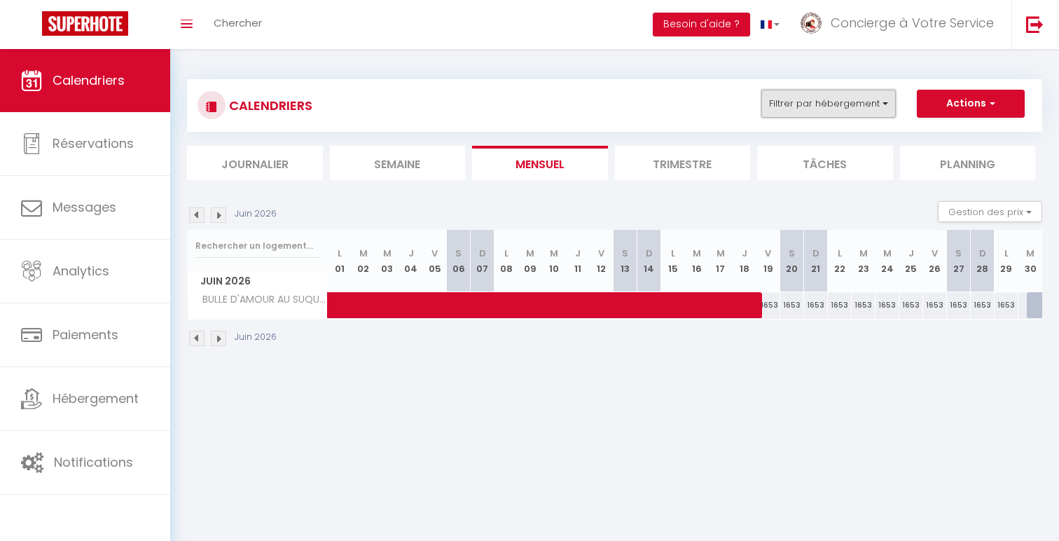
click at [830, 95] on button "Filtrer par hébergement" at bounding box center [828, 104] width 134 height 28
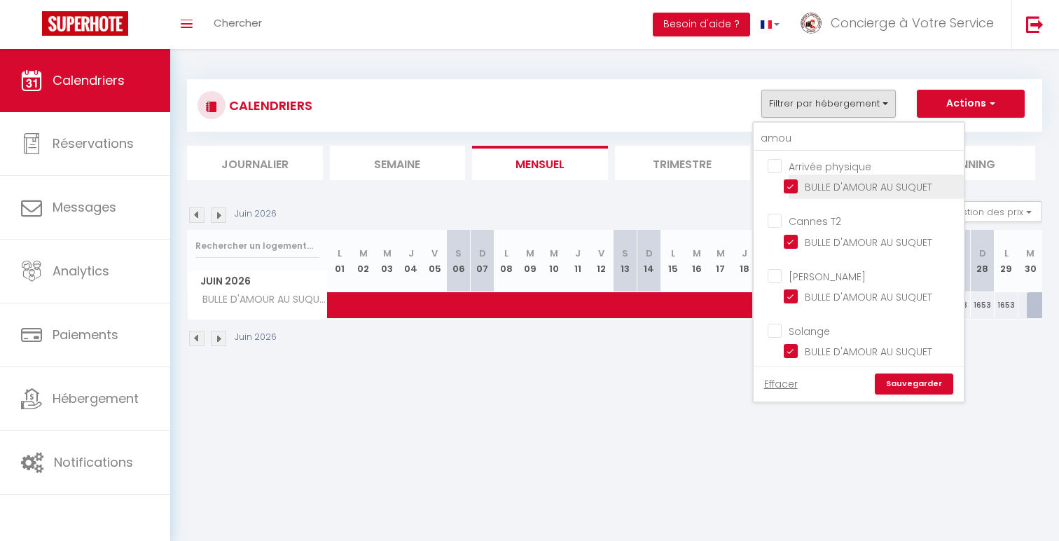
click at [813, 181] on input "BULLE D'AMOUR AU SUQUET" at bounding box center [871, 186] width 175 height 14
click at [916, 391] on link "Sauvegarder" at bounding box center [914, 383] width 78 height 21
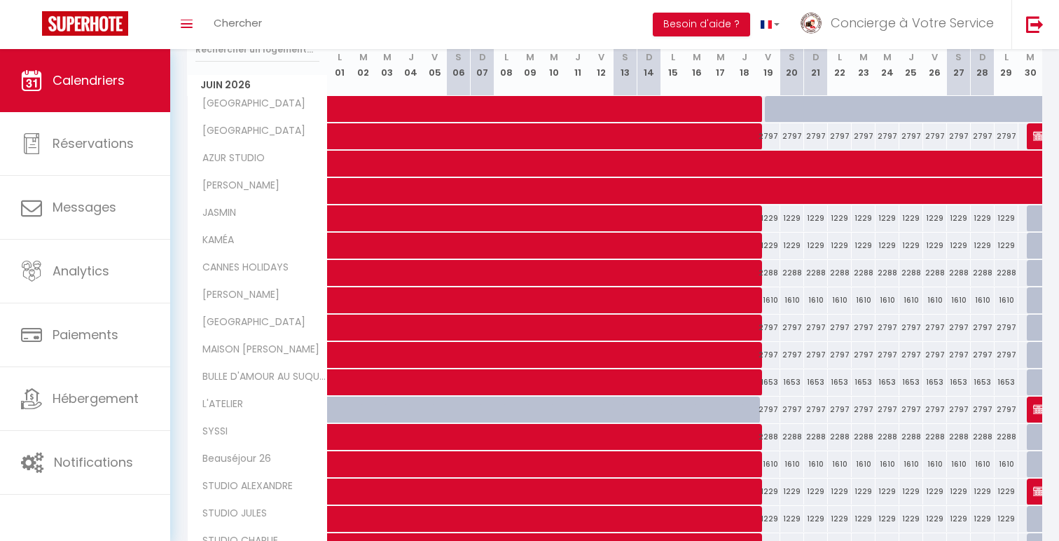
scroll to position [195, 0]
